Goal: Information Seeking & Learning: Learn about a topic

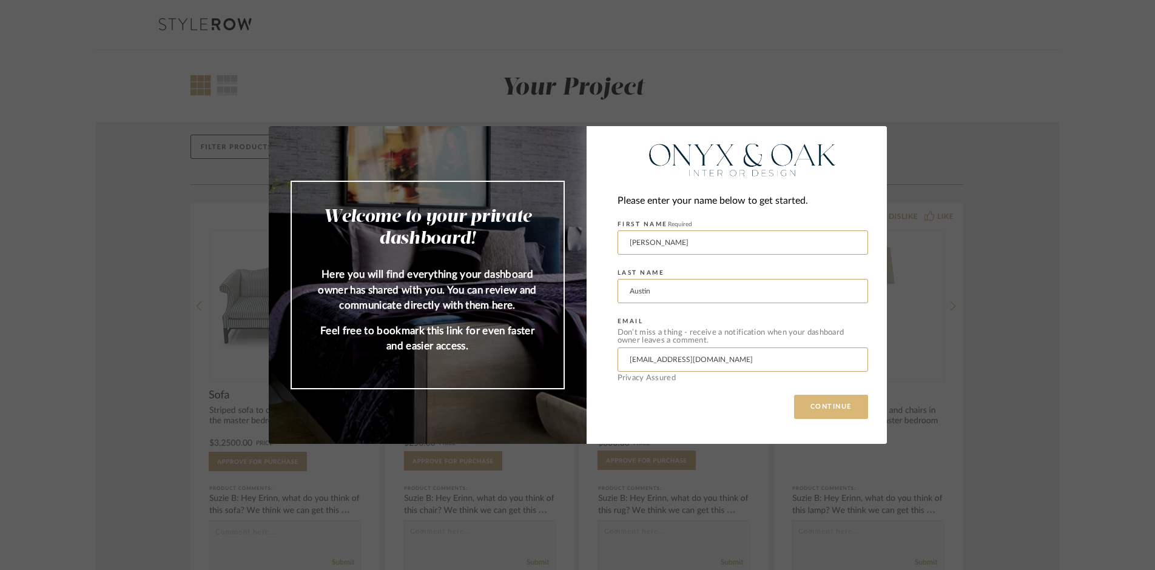
click at [838, 410] on button "CONTINUE" at bounding box center [831, 407] width 74 height 24
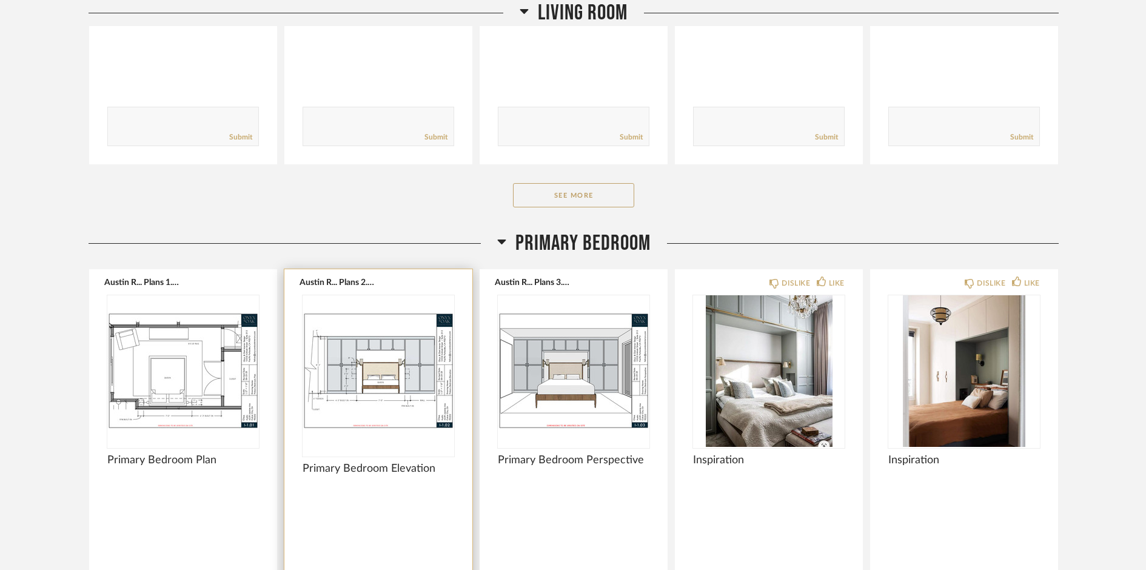
scroll to position [1818, 0]
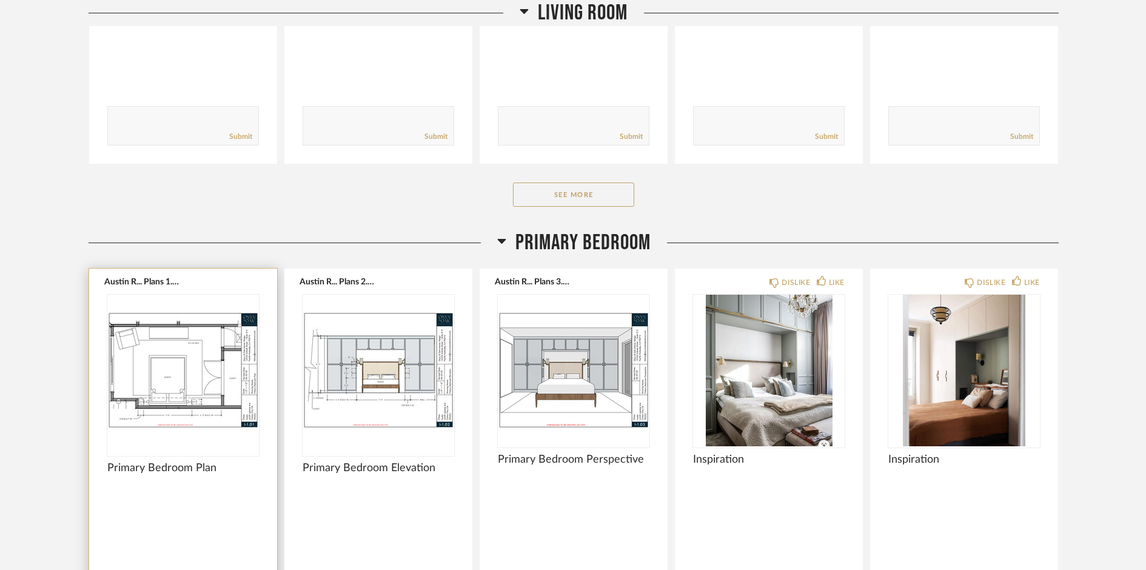
click at [212, 392] on img "0" at bounding box center [183, 371] width 152 height 152
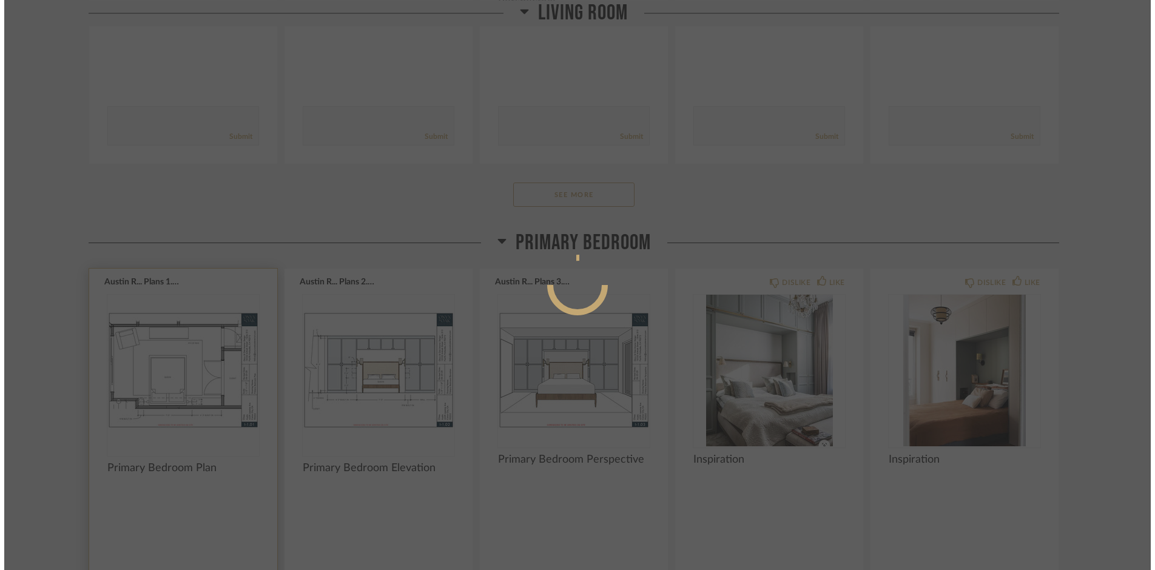
scroll to position [0, 0]
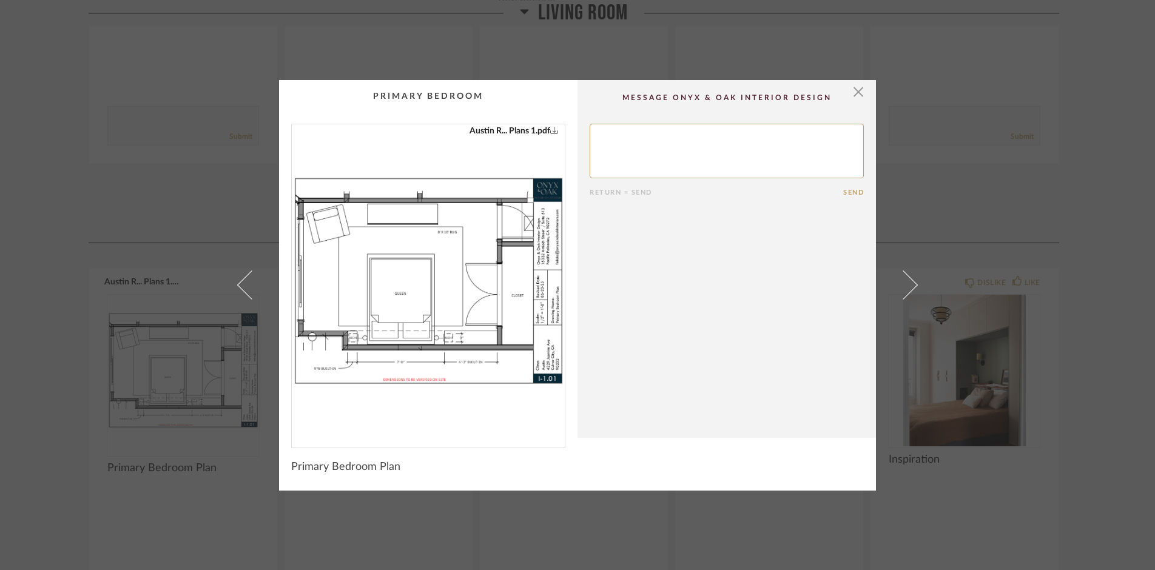
click at [454, 309] on img "0" at bounding box center [428, 281] width 273 height 314
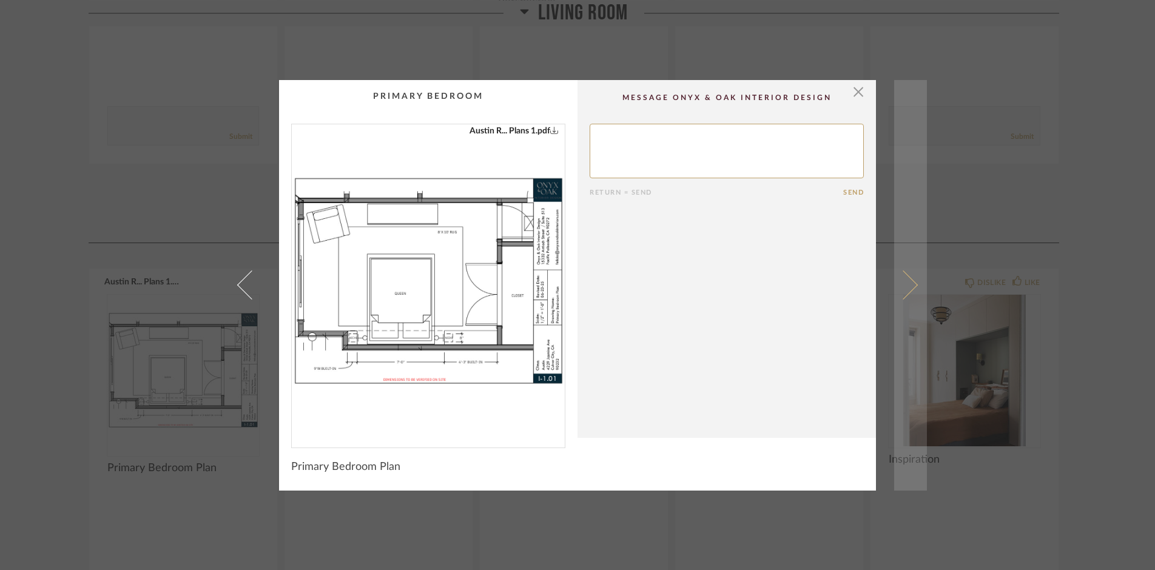
click at [910, 289] on span at bounding box center [902, 284] width 29 height 29
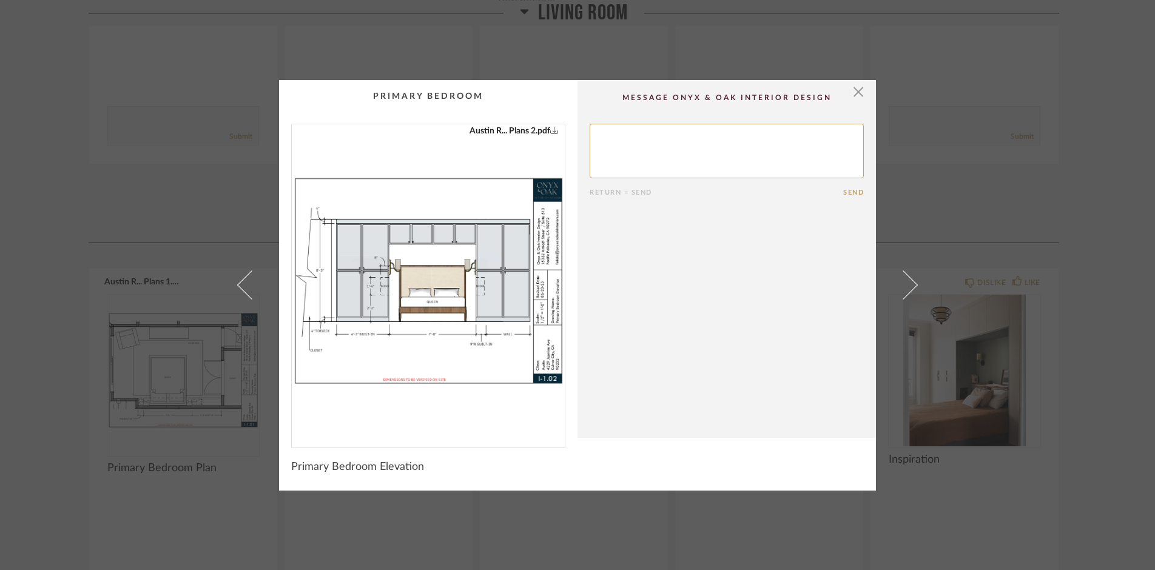
click at [463, 305] on img "0" at bounding box center [428, 281] width 273 height 314
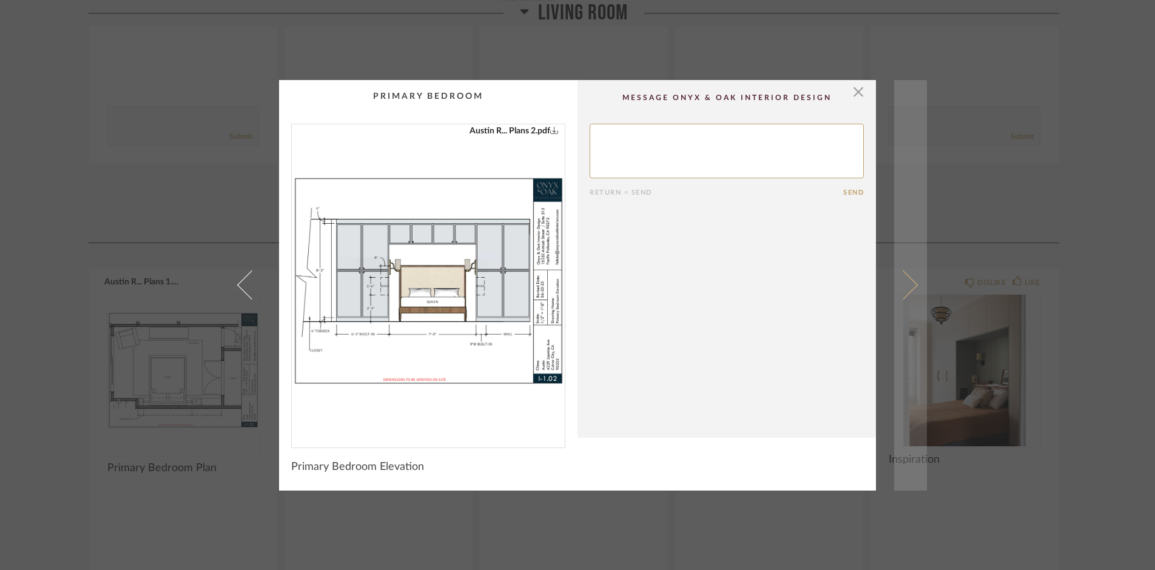
click at [899, 285] on span at bounding box center [902, 284] width 29 height 29
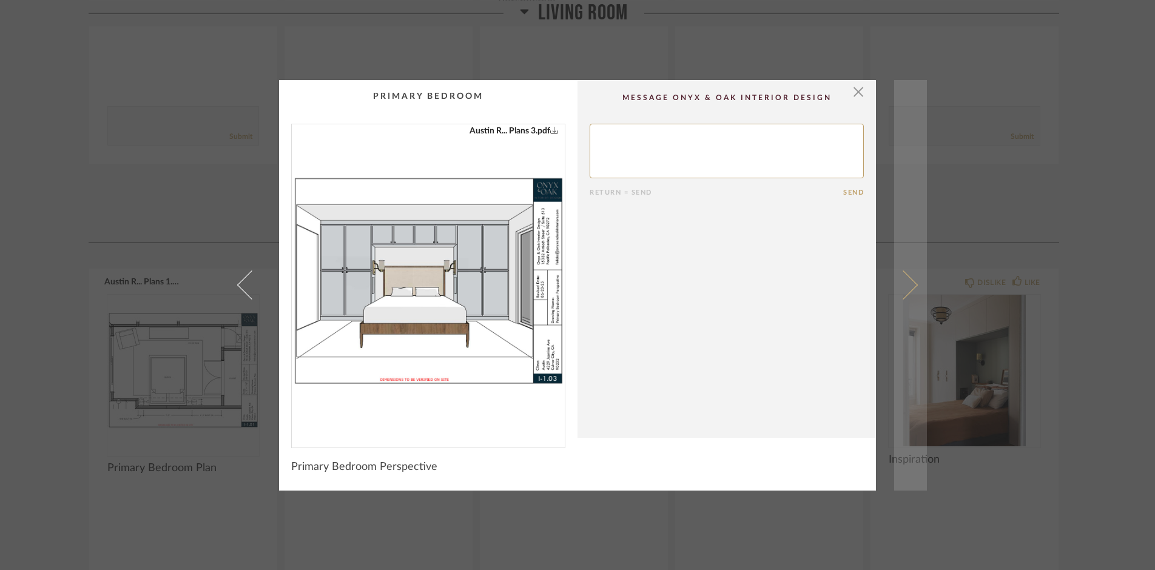
click at [903, 285] on span at bounding box center [902, 284] width 29 height 29
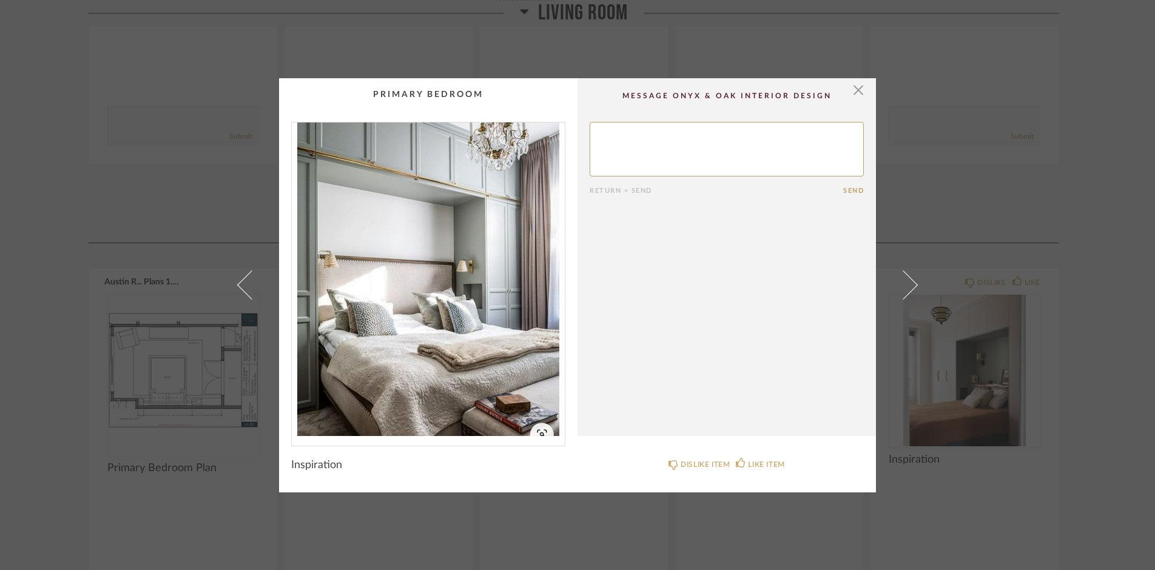
click at [903, 285] on span at bounding box center [902, 284] width 29 height 29
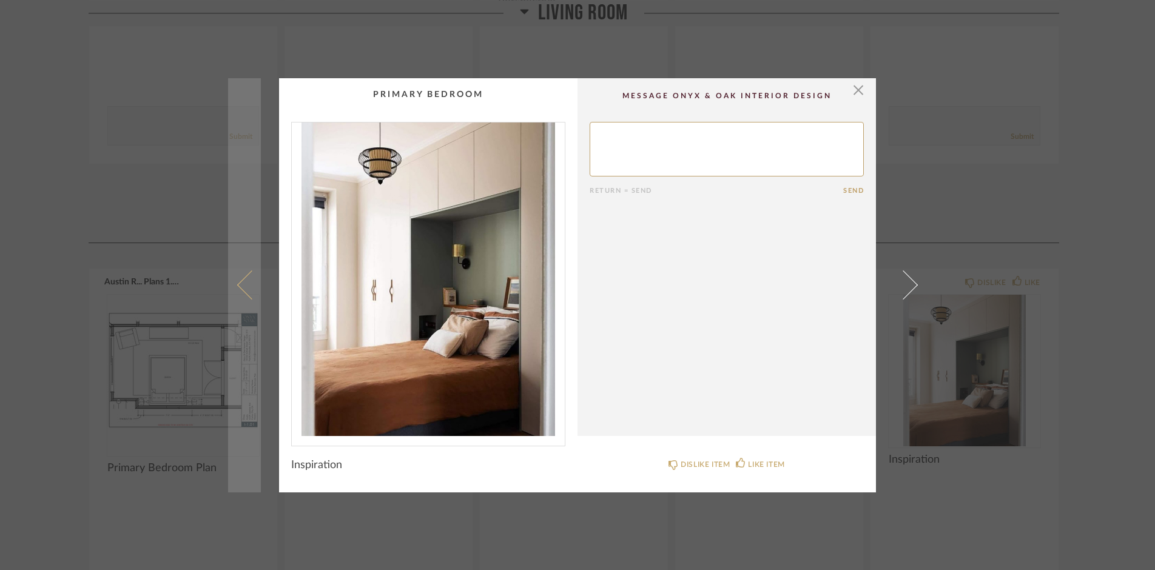
click at [237, 281] on span at bounding box center [251, 284] width 29 height 29
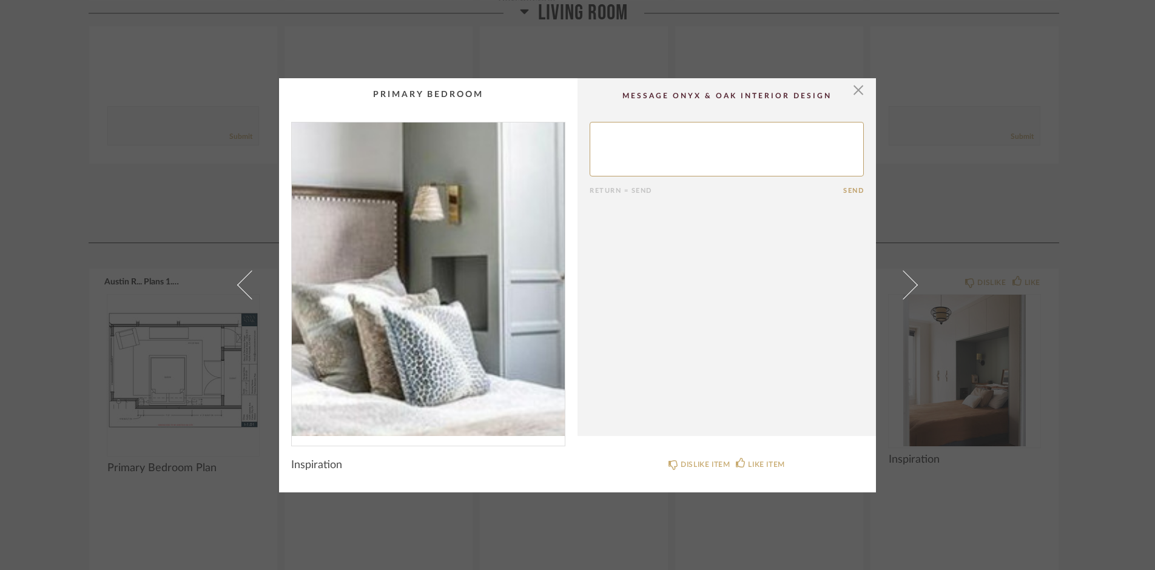
click at [458, 291] on img "0" at bounding box center [428, 280] width 273 height 314
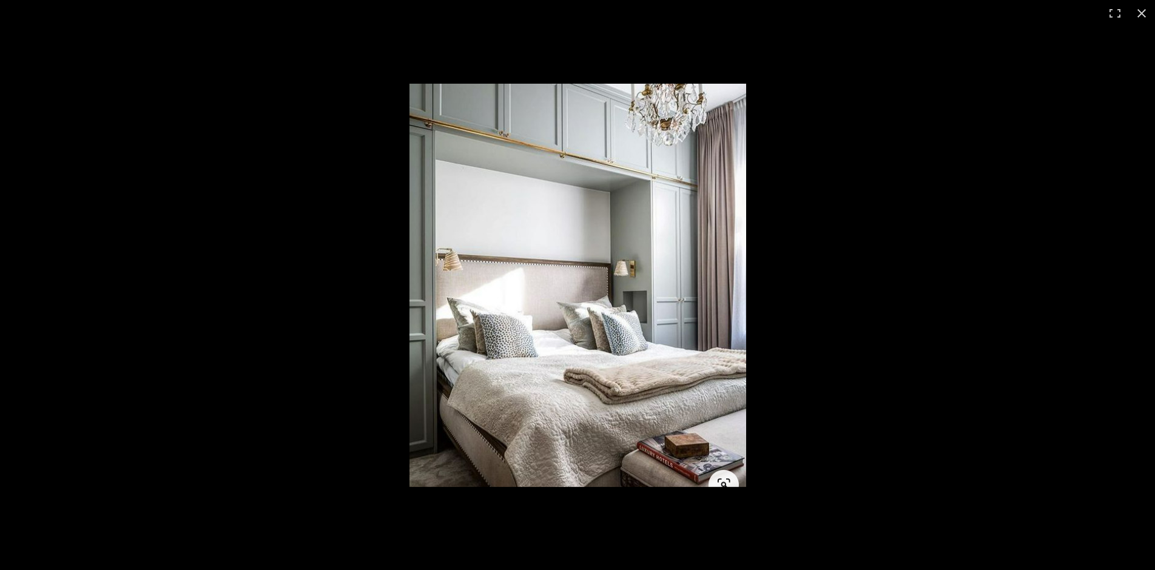
click at [458, 291] on img at bounding box center [577, 285] width 337 height 403
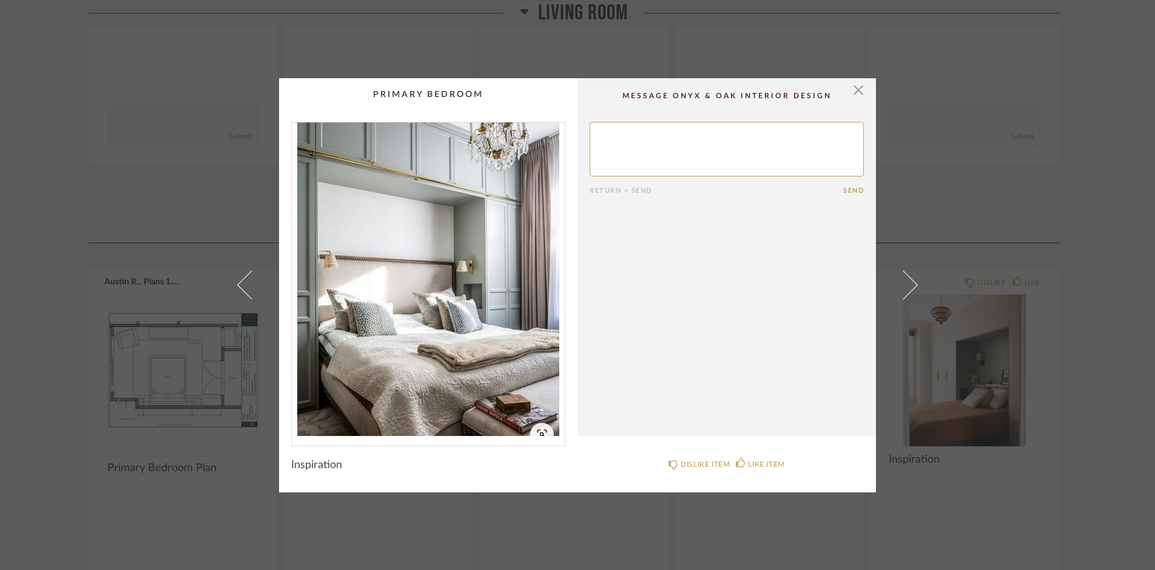
click at [438, 86] on cpp-summary-thumbnail at bounding box center [428, 262] width 298 height 368
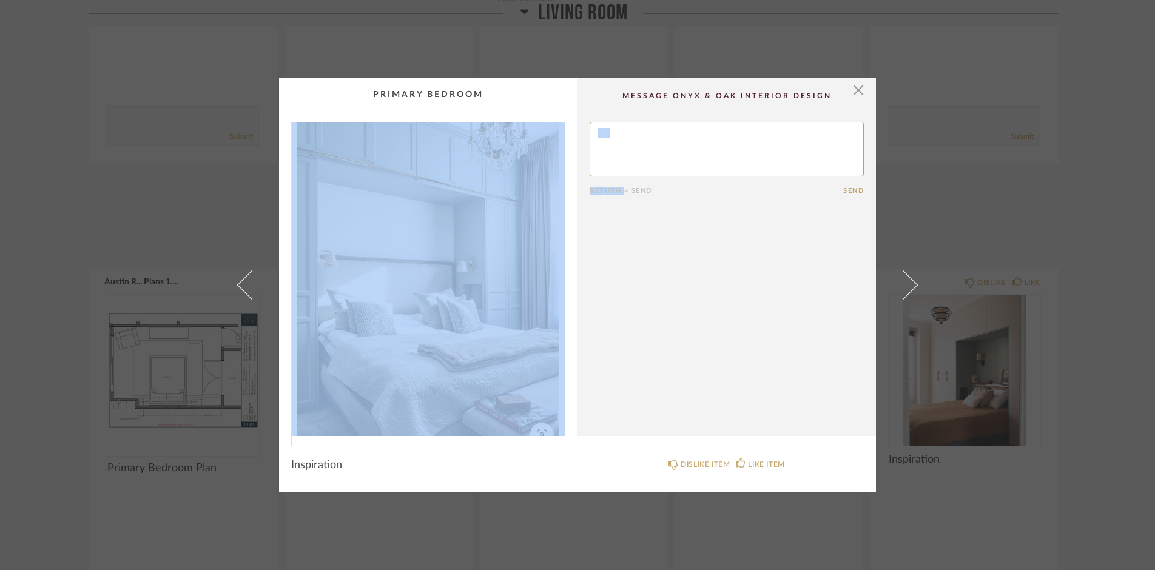
click at [438, 86] on cpp-summary-thumbnail at bounding box center [428, 262] width 298 height 368
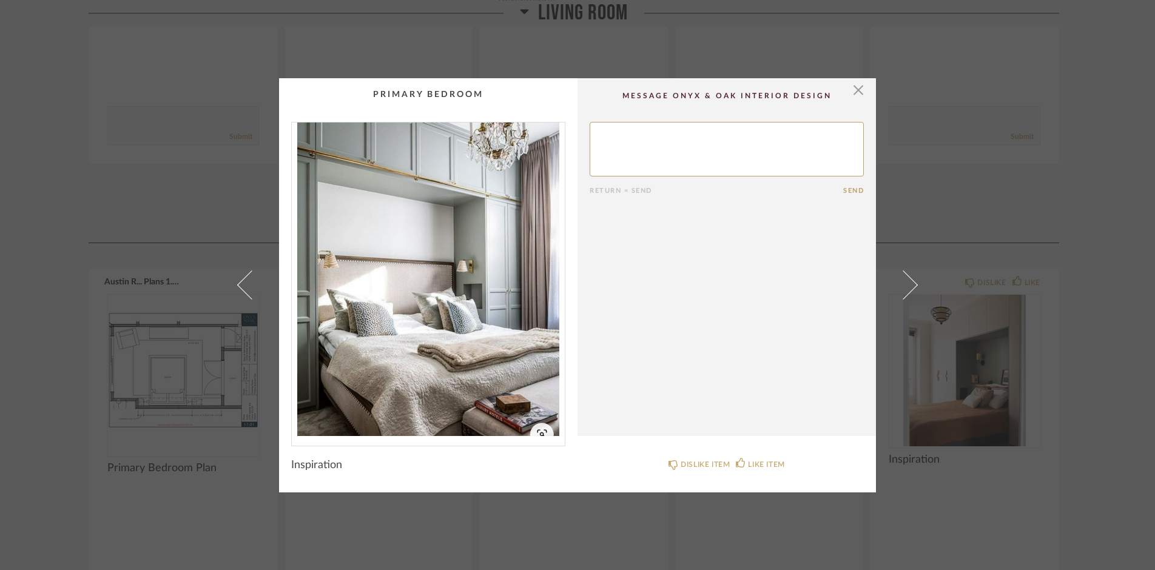
click at [658, 281] on cpp-summary-comments "Return = Send Send" at bounding box center [726, 257] width 298 height 358
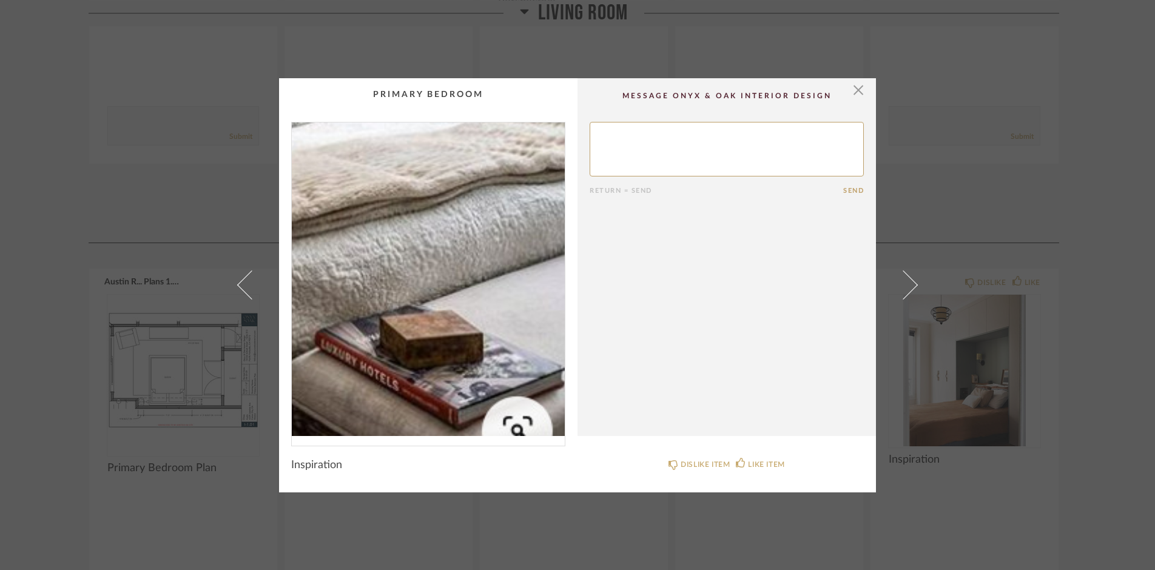
click at [508, 426] on img "0" at bounding box center [428, 280] width 273 height 314
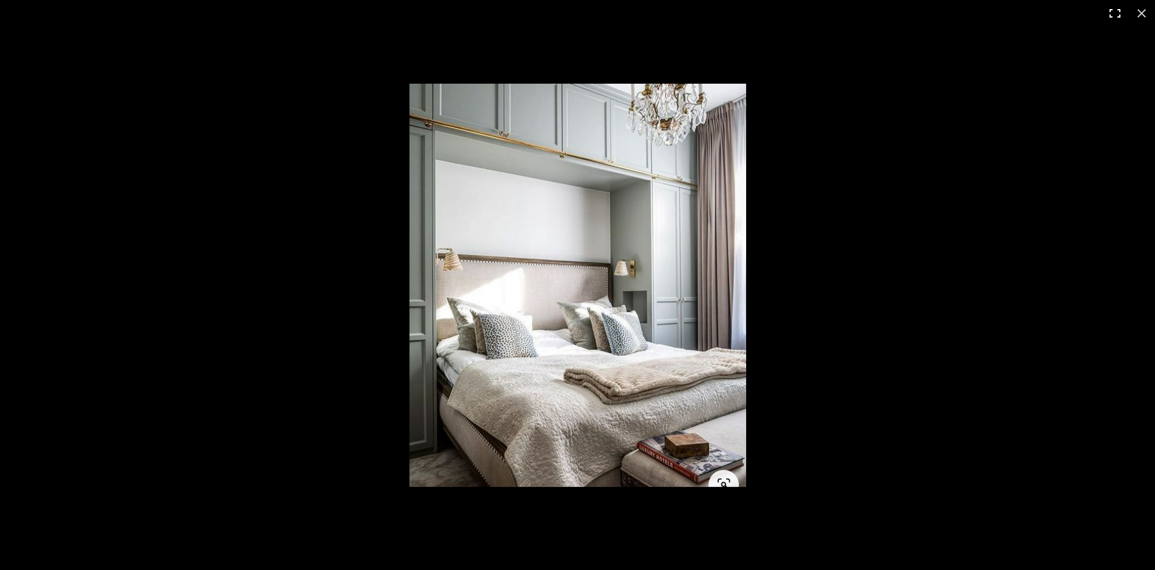
click at [1112, 16] on button at bounding box center [1114, 13] width 27 height 27
